Goal: Information Seeking & Learning: Learn about a topic

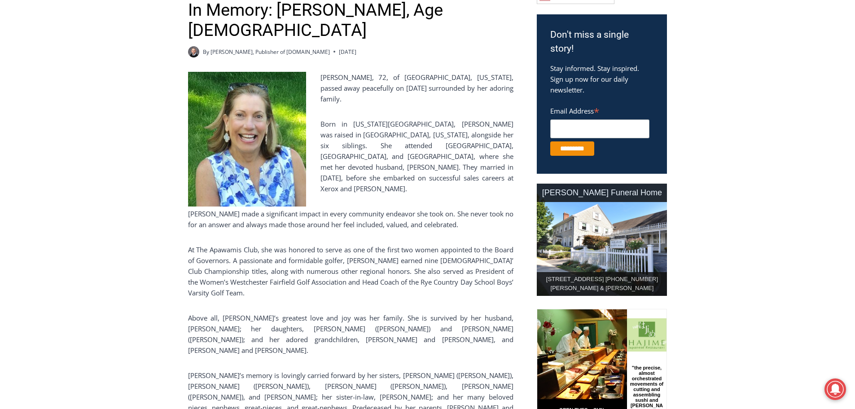
scroll to position [286, 0]
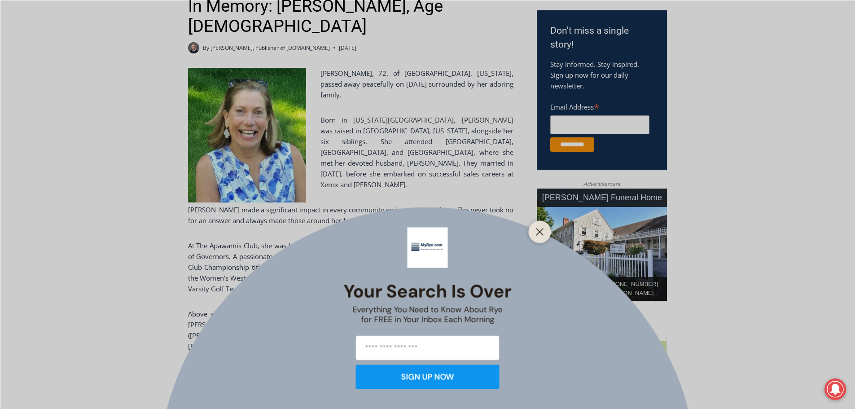
click at [828, 85] on div "Your Search is Over Everything You Need to Know About Rye for FREE in Your Inbo…" at bounding box center [427, 204] width 855 height 409
click at [539, 235] on icon "Close" at bounding box center [540, 231] width 8 height 8
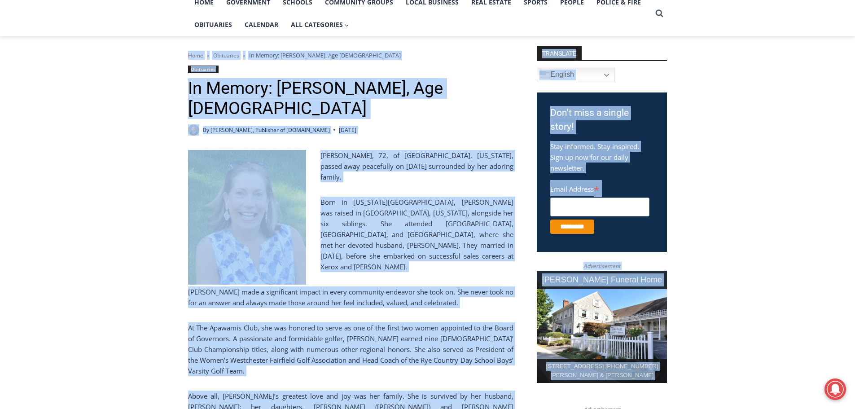
scroll to position [0, 0]
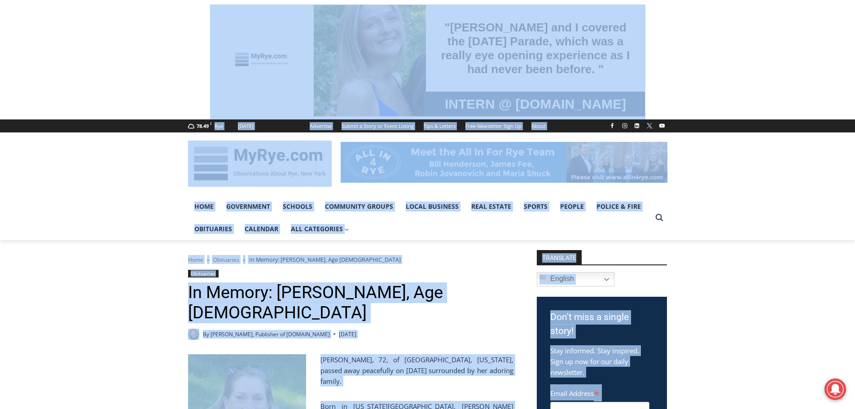
drag, startPoint x: 845, startPoint y: 116, endPoint x: 861, endPoint y: -1, distance: 118.6
click at [743, 56] on span at bounding box center [427, 59] width 855 height 119
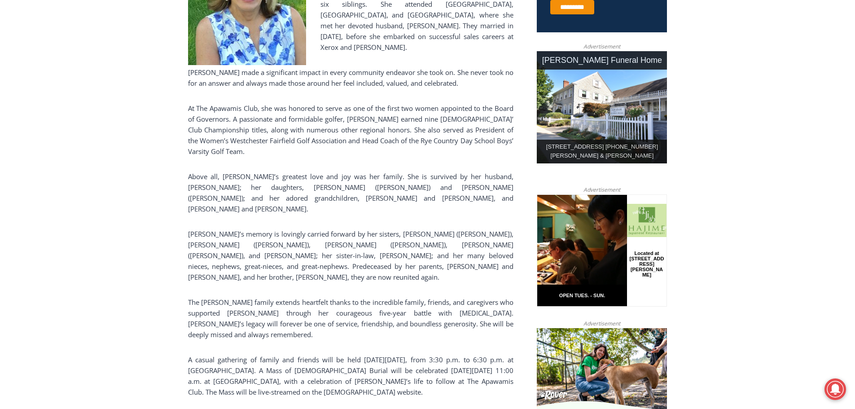
scroll to position [437, 0]
